Goal: Task Accomplishment & Management: Complete application form

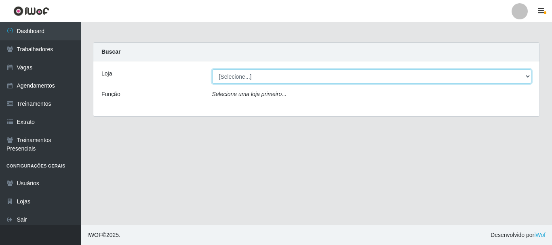
drag, startPoint x: 266, startPoint y: 72, endPoint x: 260, endPoint y: 83, distance: 11.8
click at [266, 72] on select "[Selecione...] Divino Fogão - [GEOGRAPHIC_DATA]" at bounding box center [372, 77] width 320 height 14
select select "499"
click at [212, 70] on select "[Selecione...] Divino Fogão - [GEOGRAPHIC_DATA]" at bounding box center [372, 77] width 320 height 14
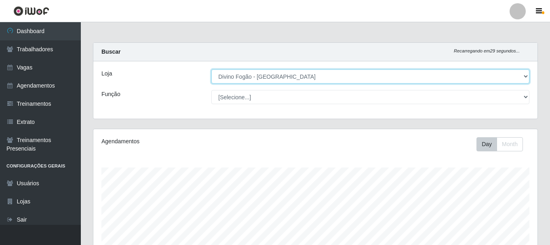
scroll to position [168, 444]
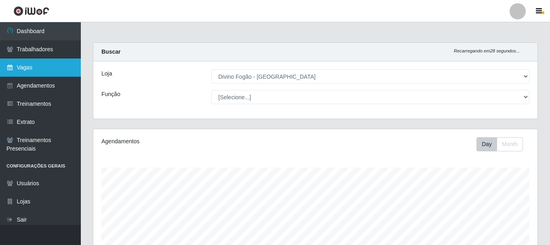
click at [16, 63] on link "Vagas" at bounding box center [40, 68] width 81 height 18
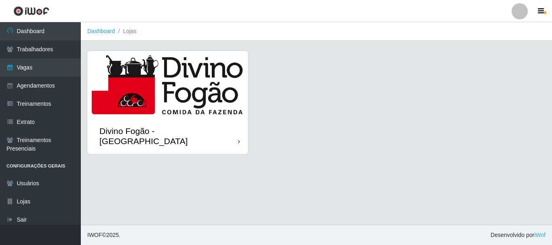
click at [190, 99] on img at bounding box center [167, 84] width 161 height 67
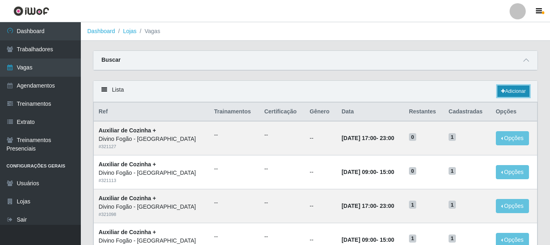
click at [499, 92] on link "Adicionar" at bounding box center [514, 91] width 32 height 11
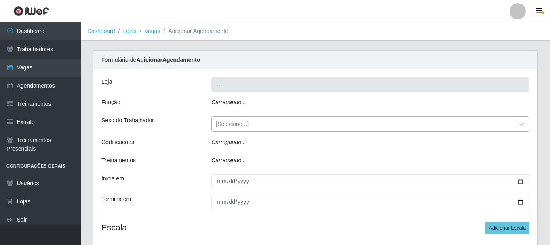
type input "Divino Fogão - [GEOGRAPHIC_DATA]"
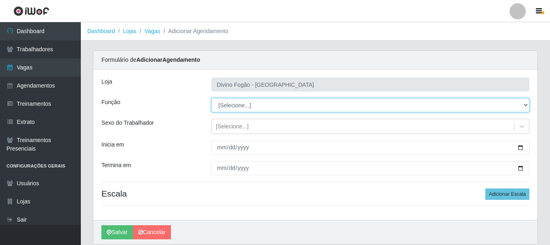
click at [228, 103] on select "[Selecione...] ASG ASG + ASG ++ Auxiliar de Cozinha Auxiliar de Cozinha + Auxil…" at bounding box center [370, 105] width 318 height 14
select select "17"
click at [211, 98] on select "[Selecione...] ASG ASG + ASG ++ Auxiliar de Cozinha Auxiliar de Cozinha + Auxil…" at bounding box center [370, 105] width 318 height 14
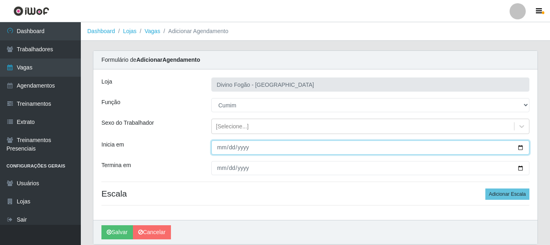
click at [217, 146] on input "Inicia em" at bounding box center [370, 148] width 318 height 14
type input "[DATE]"
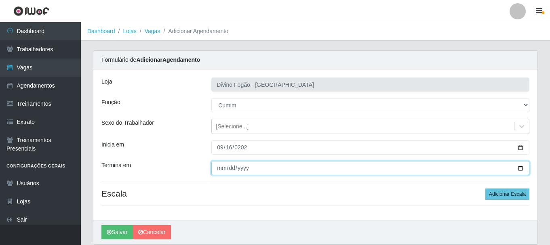
click at [221, 168] on input "Termina em" at bounding box center [370, 168] width 318 height 14
type input "[DATE]"
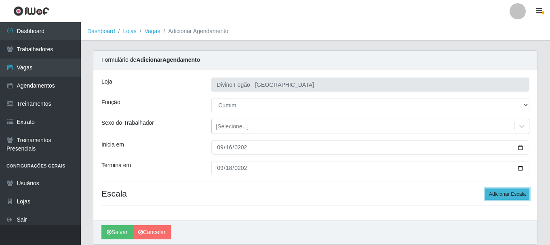
click at [506, 195] on button "Adicionar Escala" at bounding box center [507, 194] width 44 height 11
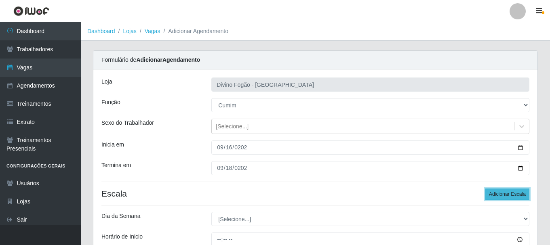
click at [506, 195] on button "Adicionar Escala" at bounding box center [507, 194] width 44 height 11
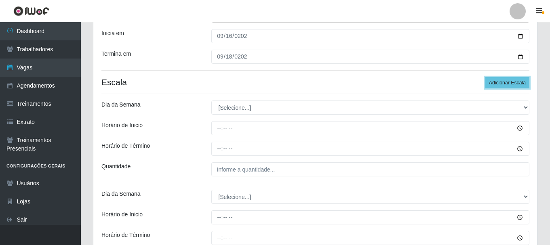
scroll to position [121, 0]
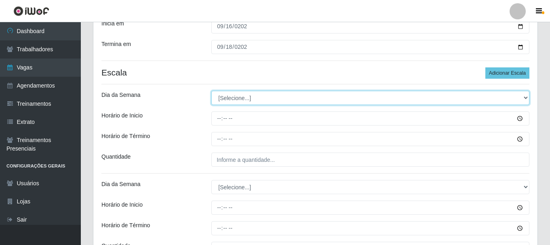
click at [248, 97] on select "[Selecione...] Segunda Terça Quarta Quinta Sexta [PERSON_NAME]" at bounding box center [370, 98] width 318 height 14
select select "2"
click at [211, 91] on select "[Selecione...] Segunda Terça Quarta Quinta Sexta [PERSON_NAME]" at bounding box center [370, 98] width 318 height 14
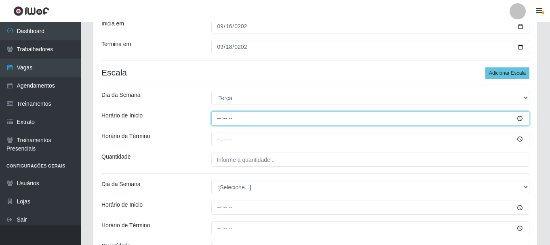
click at [217, 118] on input "Horário de Inicio" at bounding box center [370, 119] width 318 height 14
type input "11:00"
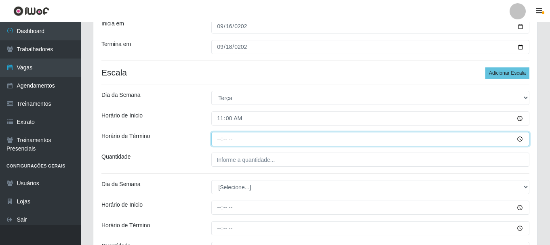
click at [221, 141] on input "Horário de Término" at bounding box center [370, 139] width 318 height 14
type input "17:00"
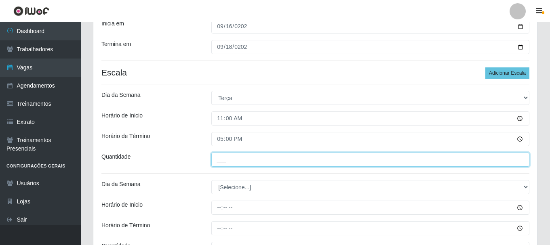
click at [222, 162] on input "___" at bounding box center [370, 160] width 318 height 14
type input "1__"
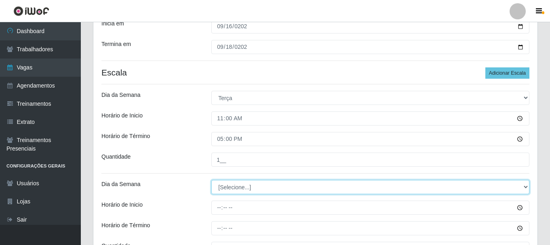
click at [242, 191] on select "[Selecione...] Segunda Terça Quarta Quinta Sexta [PERSON_NAME]" at bounding box center [370, 187] width 318 height 14
select select "2"
click at [211, 180] on select "[Selecione...] Segunda Terça Quarta Quinta Sexta [PERSON_NAME]" at bounding box center [370, 187] width 318 height 14
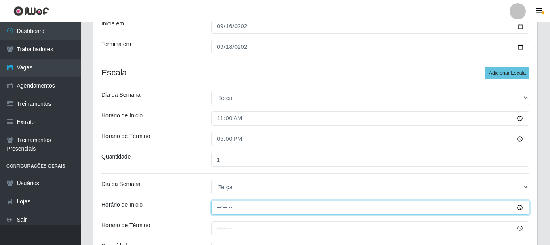
click at [218, 209] on input "Horário de Inicio" at bounding box center [370, 208] width 318 height 14
type input "17:00"
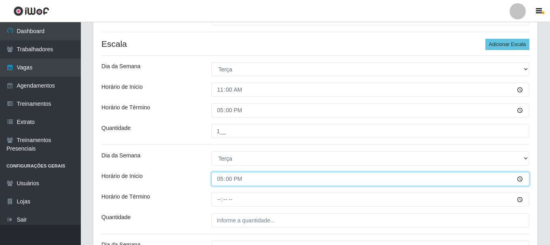
scroll to position [202, 0]
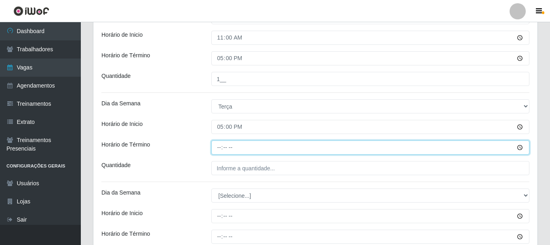
click at [218, 148] on input "Horário de Término" at bounding box center [370, 148] width 318 height 14
type input "23:00"
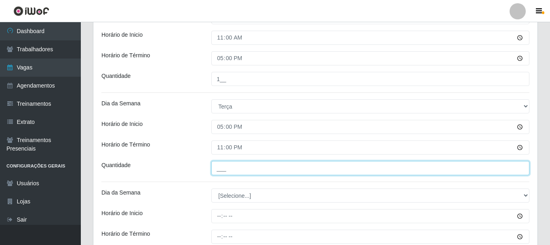
click at [222, 169] on input "___" at bounding box center [370, 168] width 318 height 14
type input "1__"
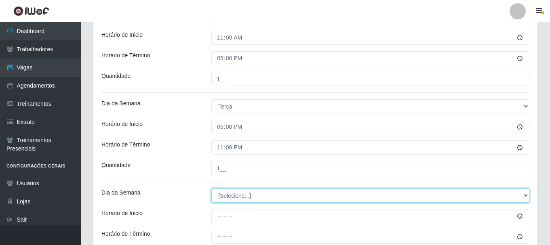
click at [228, 199] on select "[Selecione...] Segunda Terça Quarta Quinta Sexta [PERSON_NAME]" at bounding box center [370, 196] width 318 height 14
select select "3"
click at [211, 189] on select "[Selecione...] Segunda Terça Quarta Quinta Sexta [PERSON_NAME]" at bounding box center [370, 196] width 318 height 14
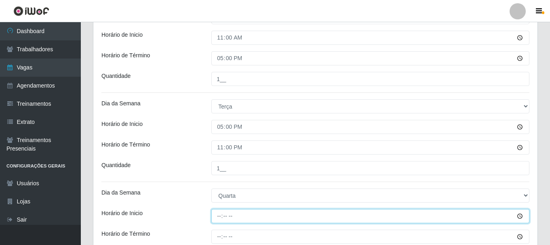
click at [221, 218] on input "Horário de Inicio" at bounding box center [370, 216] width 318 height 14
type input "11:00"
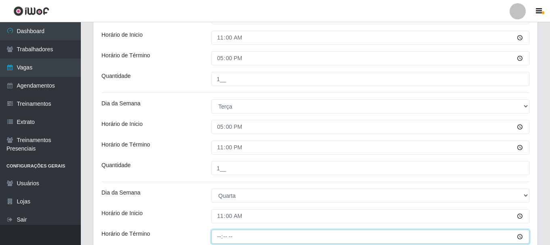
click at [217, 236] on input "Horário de Término" at bounding box center [370, 237] width 318 height 14
type input "17:00"
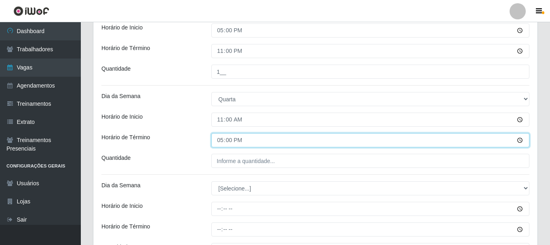
scroll to position [323, 0]
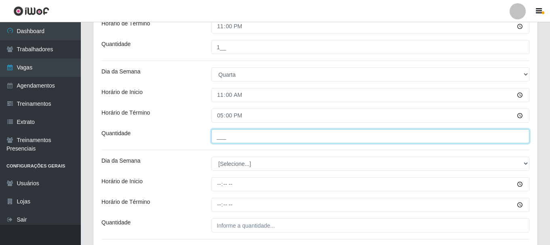
click at [217, 139] on input "___" at bounding box center [370, 136] width 318 height 14
type input "1__"
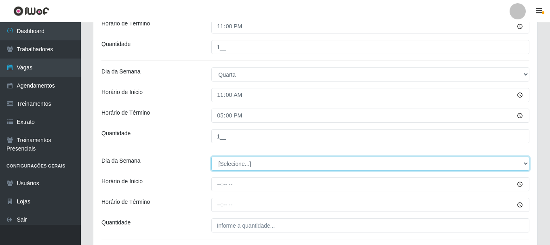
click at [229, 164] on select "[Selecione...] Segunda Terça Quarta Quinta Sexta [PERSON_NAME]" at bounding box center [370, 164] width 318 height 14
select select "3"
click at [211, 157] on select "[Selecione...] Segunda Terça Quarta Quinta Sexta [PERSON_NAME]" at bounding box center [370, 164] width 318 height 14
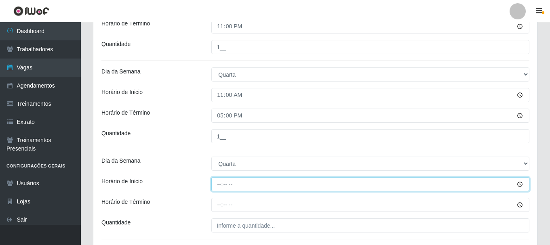
click at [219, 185] on input "Horário de Inicio" at bounding box center [370, 184] width 318 height 14
type input "17:00"
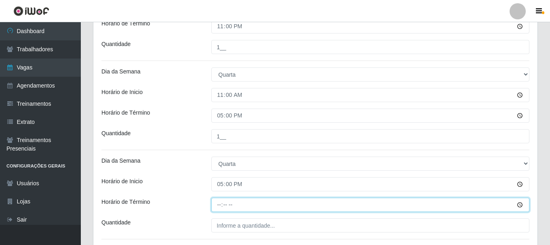
click at [222, 205] on input "Horário de Término" at bounding box center [370, 205] width 318 height 14
type input "23:00"
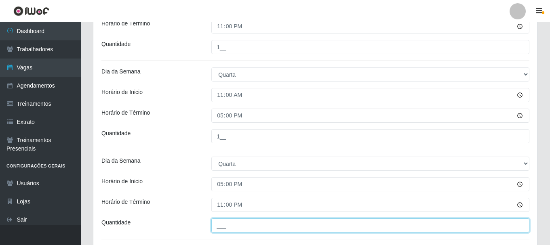
click at [223, 222] on input "___" at bounding box center [370, 226] width 318 height 14
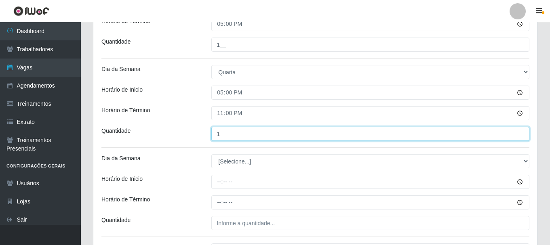
scroll to position [445, 0]
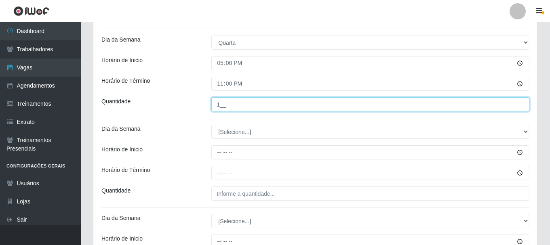
type input "1__"
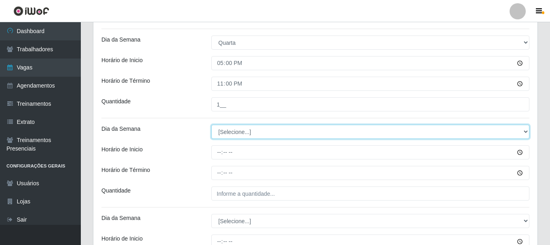
click at [229, 134] on select "[Selecione...] Segunda Terça Quarta Quinta Sexta [PERSON_NAME]" at bounding box center [370, 132] width 318 height 14
select select "4"
click at [211, 125] on select "[Selecione...] Segunda Terça Quarta Quinta Sexta [PERSON_NAME]" at bounding box center [370, 132] width 318 height 14
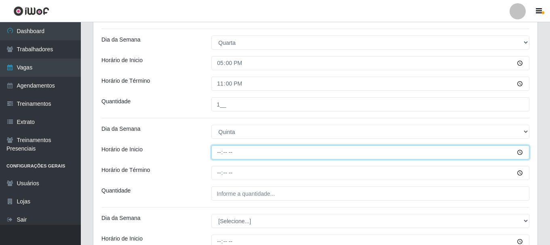
click at [216, 151] on input "Horário de Inicio" at bounding box center [370, 153] width 318 height 14
type input "11:00"
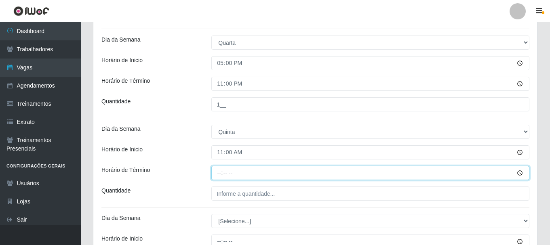
click at [219, 175] on input "Horário de Término" at bounding box center [370, 173] width 318 height 14
type input "17:00"
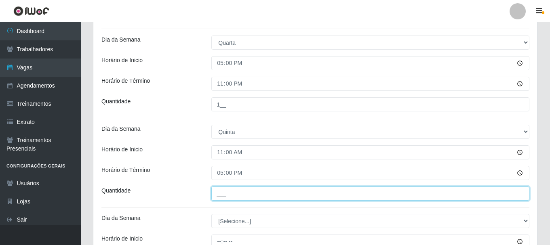
click at [223, 197] on input "___" at bounding box center [370, 194] width 318 height 14
type input "1__"
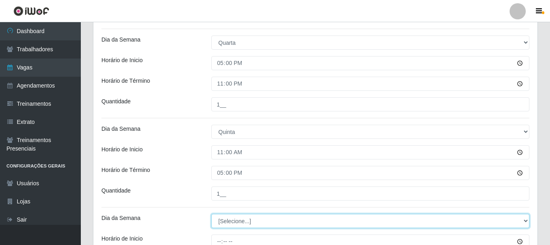
click at [226, 220] on select "[Selecione...] Segunda Terça Quarta Quinta Sexta [PERSON_NAME]" at bounding box center [370, 221] width 318 height 14
select select "4"
click at [211, 214] on select "[Selecione...] Segunda Terça Quarta Quinta Sexta [PERSON_NAME]" at bounding box center [370, 221] width 318 height 14
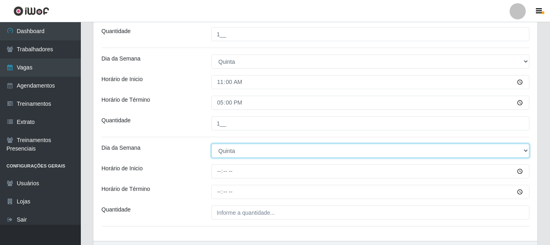
scroll to position [525, 0]
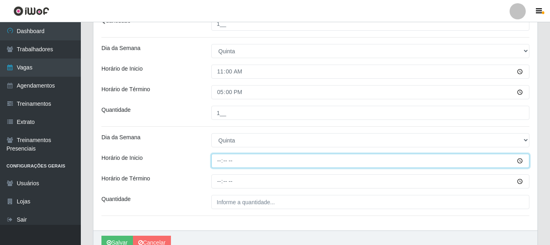
click at [219, 163] on input "Horário de Inicio" at bounding box center [370, 161] width 318 height 14
type input "17:00"
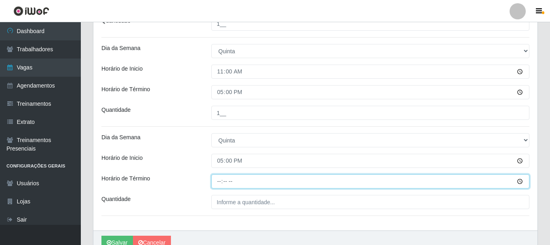
click at [222, 181] on input "Horário de Término" at bounding box center [370, 182] width 318 height 14
type input "23:00"
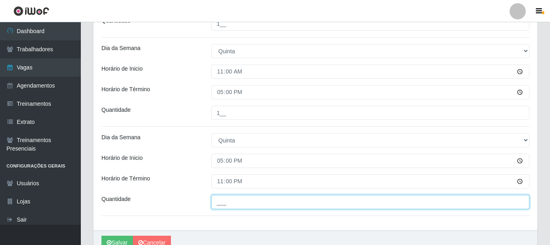
click at [230, 204] on input "___" at bounding box center [370, 202] width 318 height 14
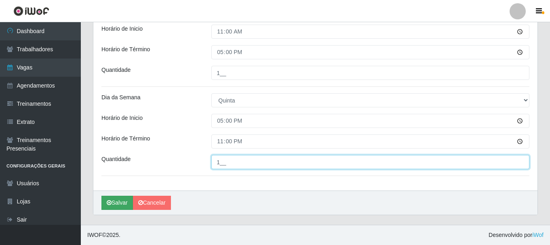
type input "1__"
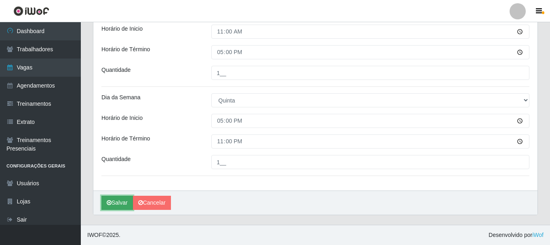
click at [122, 201] on button "Salvar" at bounding box center [117, 203] width 32 height 14
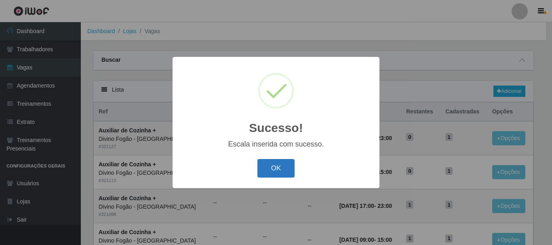
click at [282, 169] on button "OK" at bounding box center [276, 168] width 38 height 19
